Goal: Complete application form

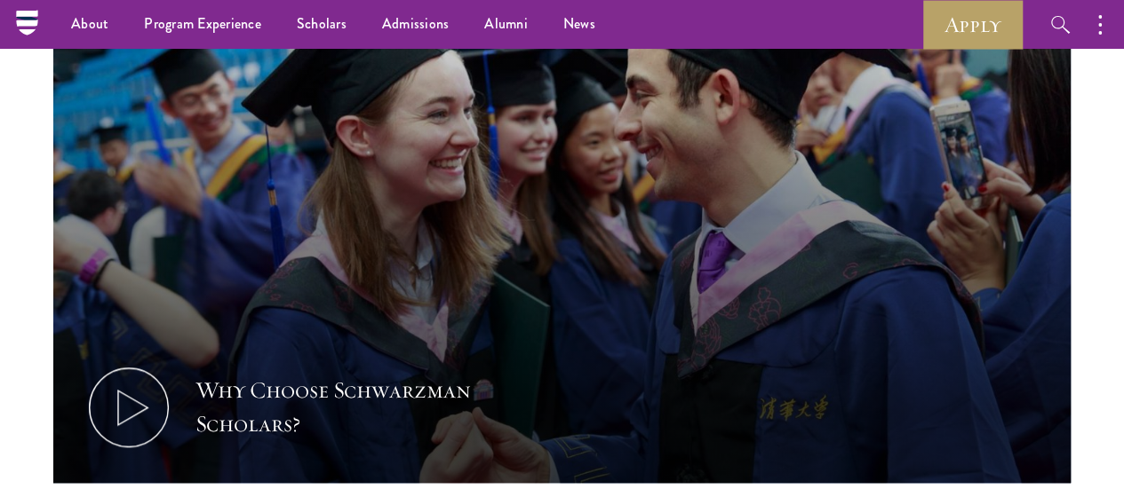
scroll to position [489, 0]
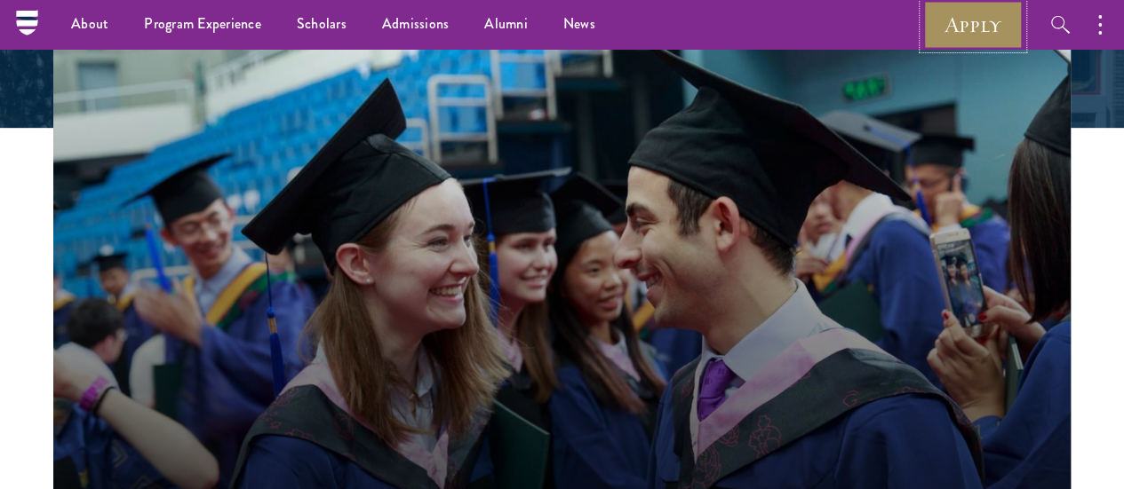
click at [1003, 35] on link "Apply" at bounding box center [972, 24] width 99 height 49
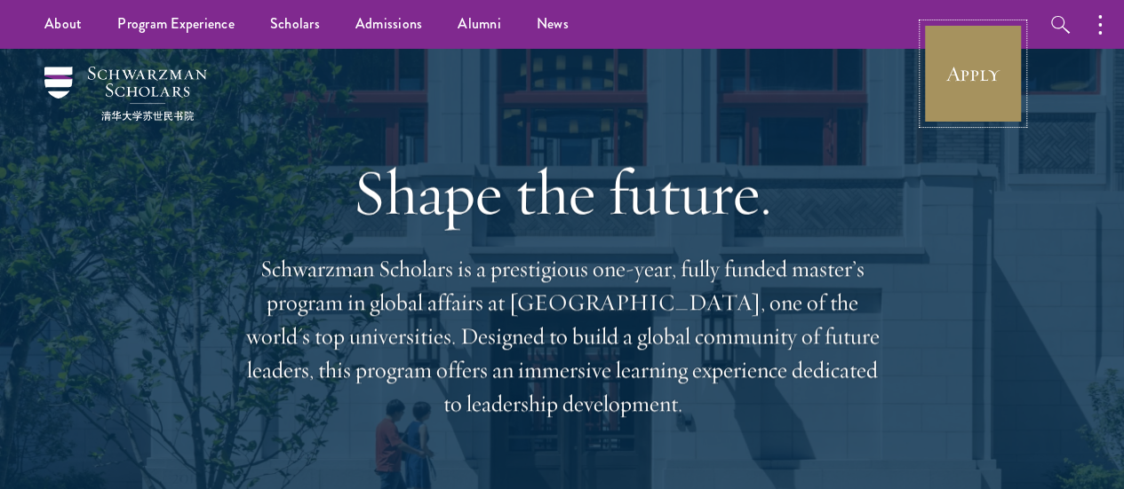
click at [966, 60] on link "Apply" at bounding box center [972, 73] width 99 height 99
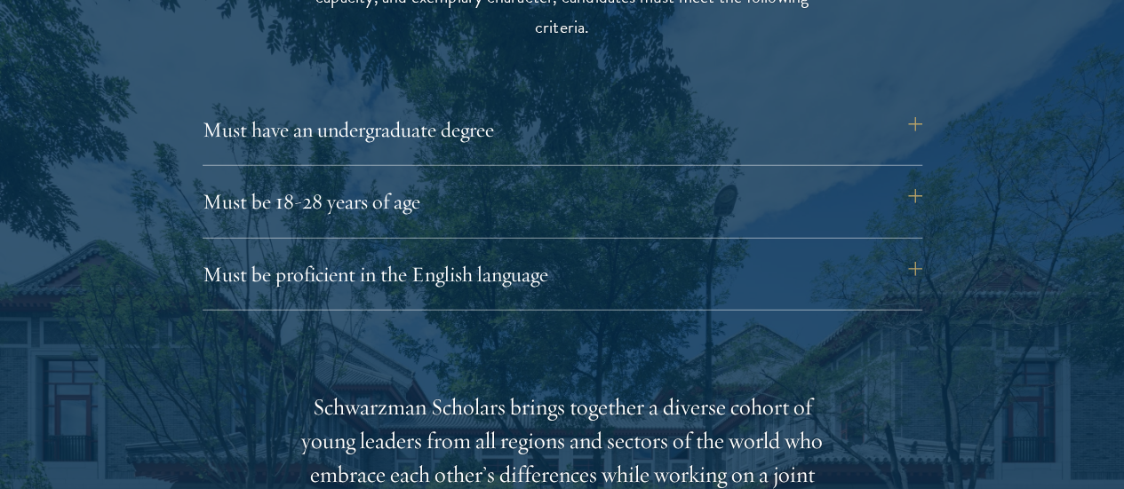
scroll to position [2444, 0]
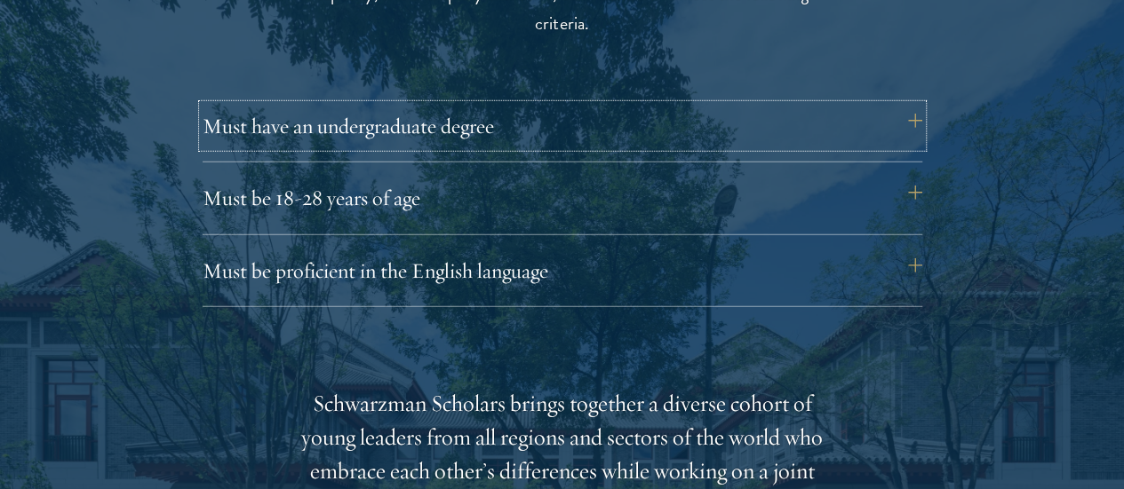
click at [426, 109] on button "Must have an undergraduate degree" at bounding box center [562, 126] width 719 height 43
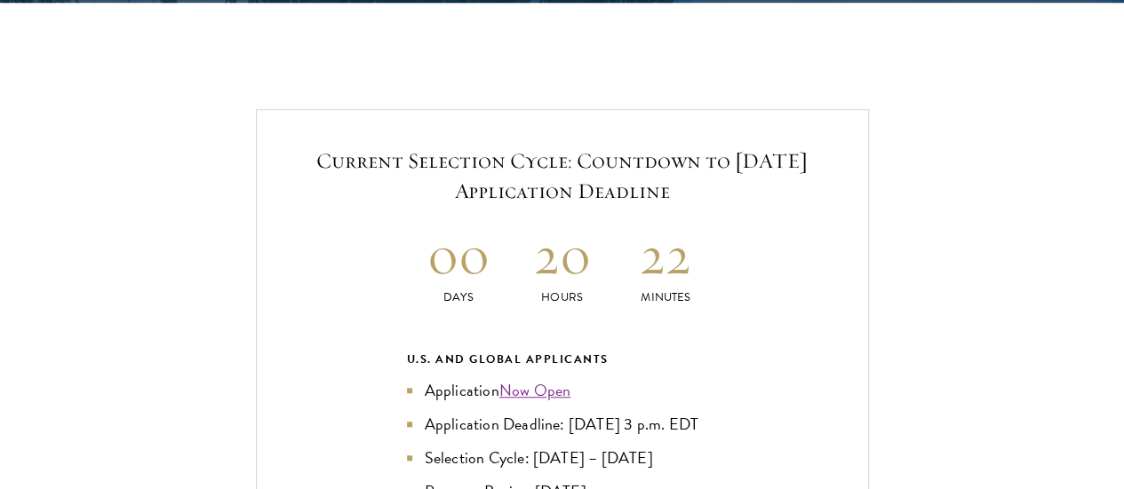
scroll to position [3940, 0]
